Goal: Find specific fact: Find specific fact

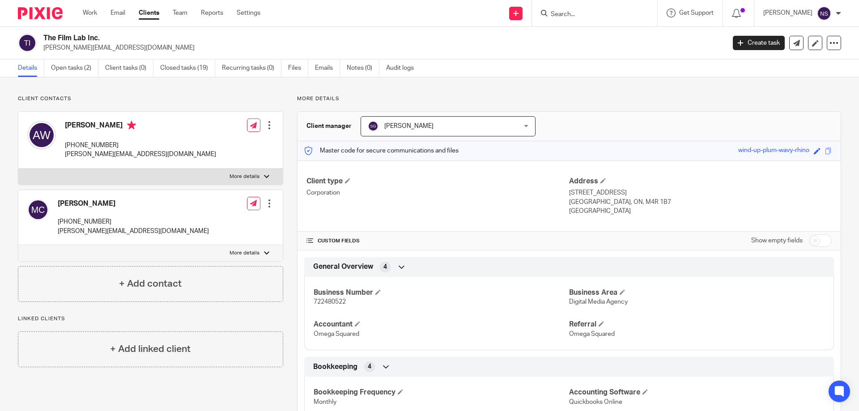
click at [577, 17] on input "Search" at bounding box center [590, 15] width 80 height 8
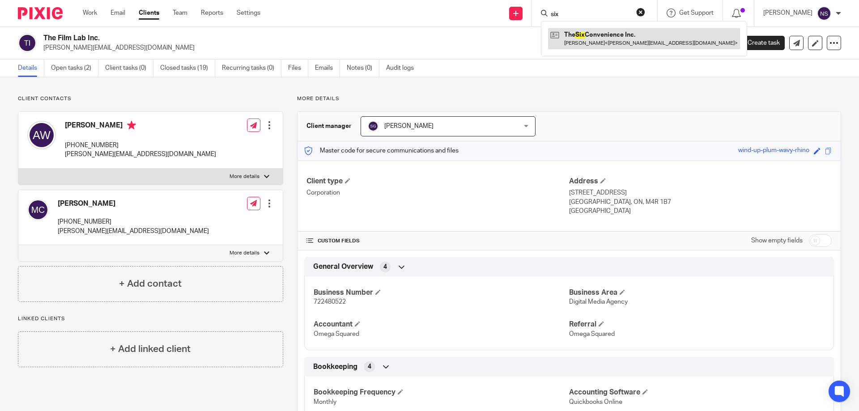
type input "six"
click at [593, 34] on link at bounding box center [644, 38] width 192 height 21
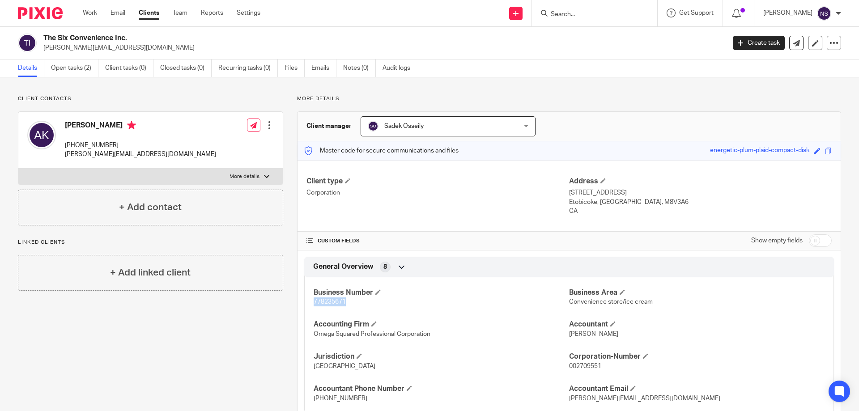
drag, startPoint x: 347, startPoint y: 301, endPoint x: 300, endPoint y: 303, distance: 47.0
click at [300, 303] on div "General Overview 8 Business Number 778235671 Business Area Convenience store/ic…" at bounding box center [568, 335] width 543 height 157
copy span "778235671"
